Goal: Task Accomplishment & Management: Manage account settings

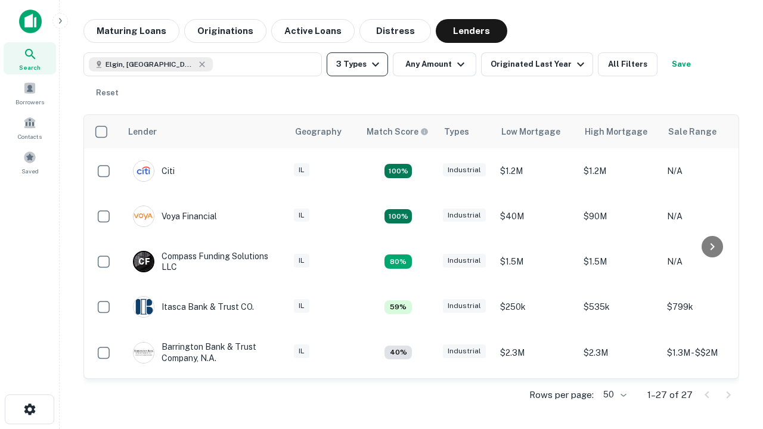
click at [357, 64] on button "3 Types" at bounding box center [357, 64] width 61 height 24
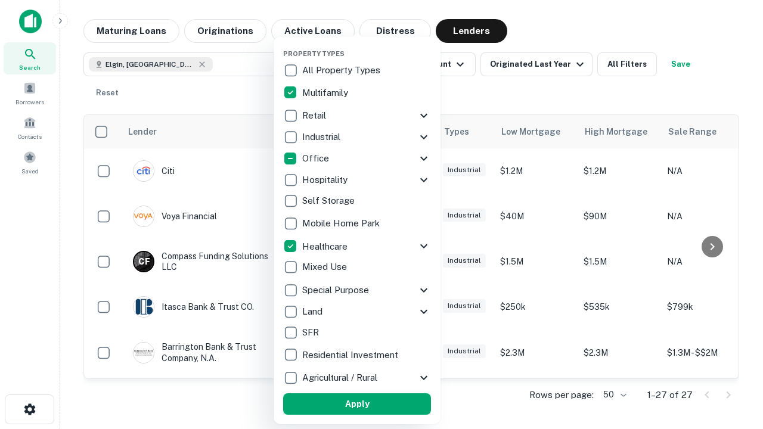
click at [357, 404] on button "Apply" at bounding box center [357, 403] width 148 height 21
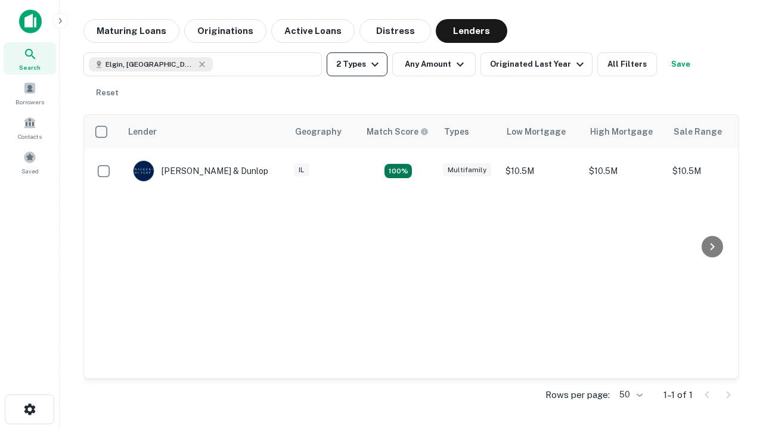
click at [357, 64] on button "2 Types" at bounding box center [357, 64] width 61 height 24
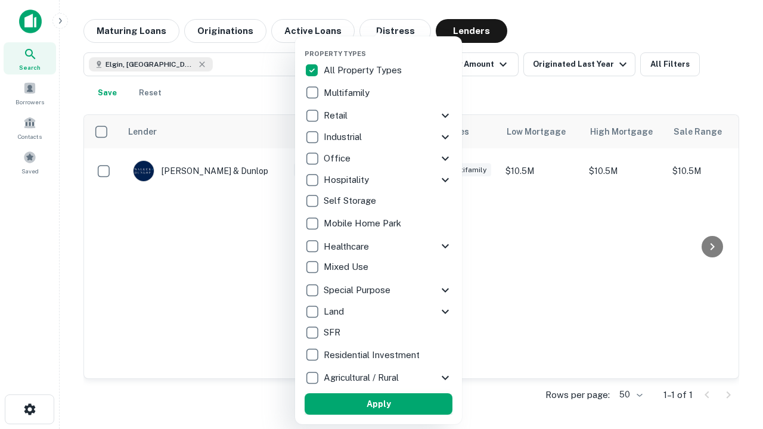
click at [378, 404] on button "Apply" at bounding box center [378, 403] width 148 height 21
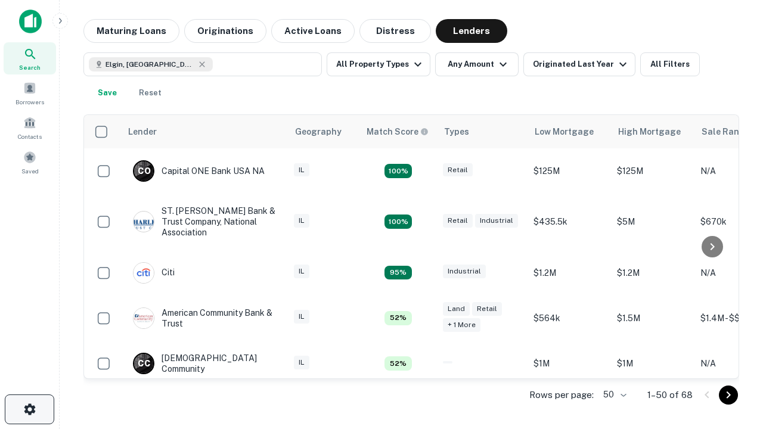
click at [29, 409] on icon "button" at bounding box center [30, 409] width 14 height 14
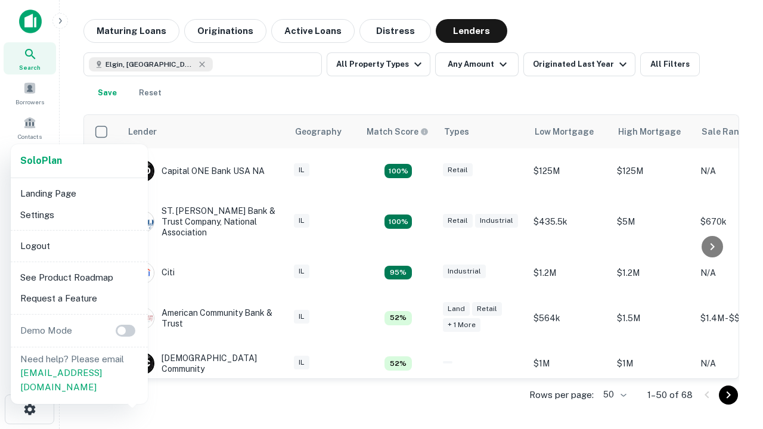
click at [79, 245] on li "Logout" at bounding box center [79, 245] width 128 height 21
